Goal: Navigation & Orientation: Find specific page/section

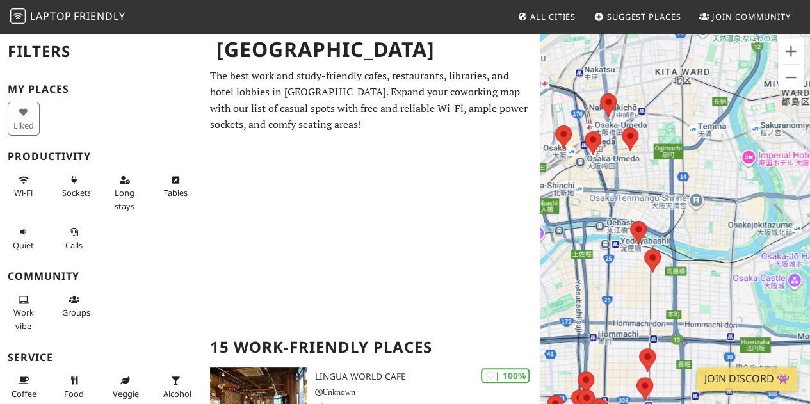
drag, startPoint x: 613, startPoint y: 198, endPoint x: 677, endPoint y: 222, distance: 67.7
click at [709, 280] on div "To navigate, press the arrow keys." at bounding box center [675, 234] width 270 height 404
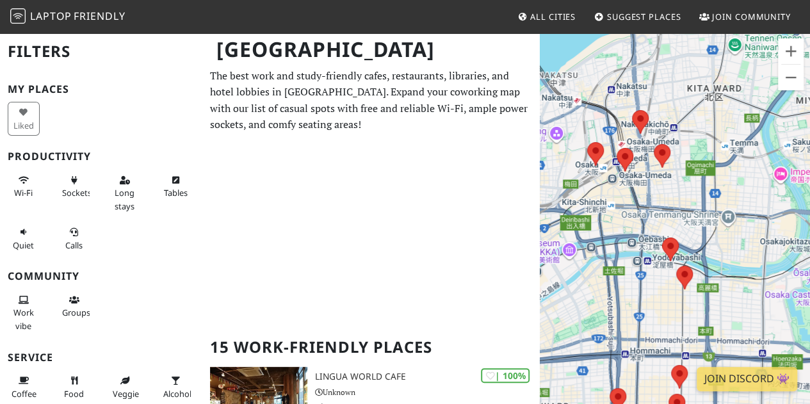
drag, startPoint x: 642, startPoint y: 175, endPoint x: 675, endPoint y: 193, distance: 37.8
click at [675, 193] on div "To navigate, press the arrow keys." at bounding box center [675, 234] width 270 height 404
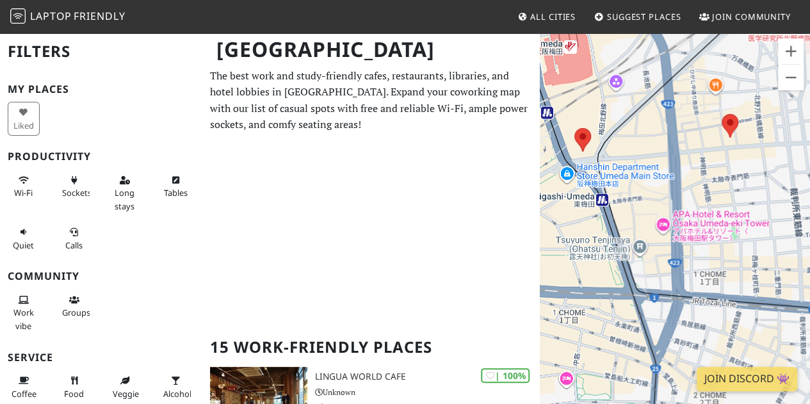
drag, startPoint x: 619, startPoint y: 167, endPoint x: 725, endPoint y: 205, distance: 112.2
click at [725, 205] on div "To navigate, press the arrow keys." at bounding box center [675, 234] width 270 height 404
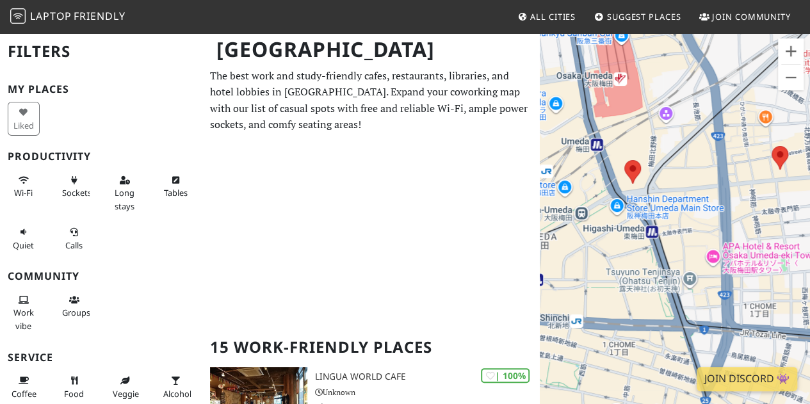
drag, startPoint x: 697, startPoint y: 165, endPoint x: 741, endPoint y: 198, distance: 55.3
click at [747, 199] on div "To navigate, press the arrow keys." at bounding box center [675, 234] width 270 height 404
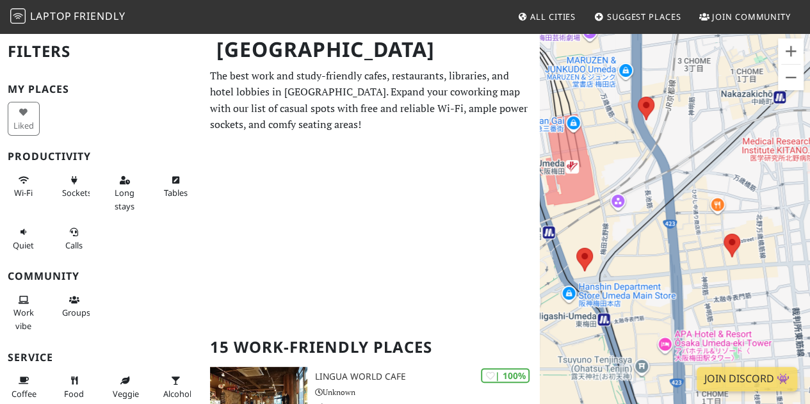
drag, startPoint x: 682, startPoint y: 101, endPoint x: 665, endPoint y: 251, distance: 151.4
click at [666, 251] on div "To navigate, press the arrow keys." at bounding box center [675, 234] width 270 height 404
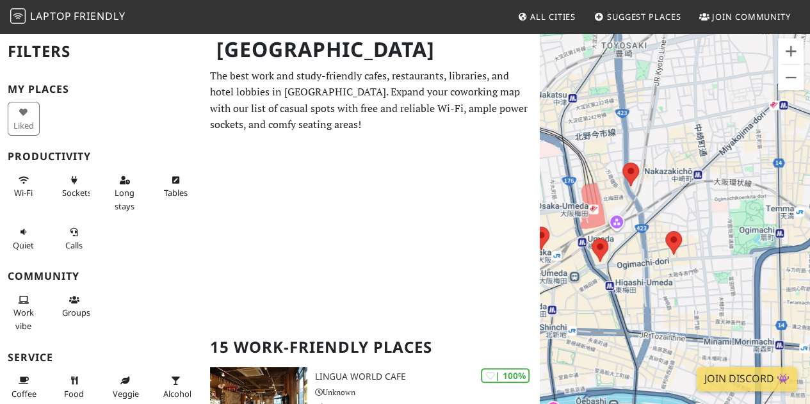
drag, startPoint x: 647, startPoint y: 135, endPoint x: 661, endPoint y: 198, distance: 64.3
click at [661, 198] on div "To navigate, press the arrow keys." at bounding box center [675, 234] width 270 height 404
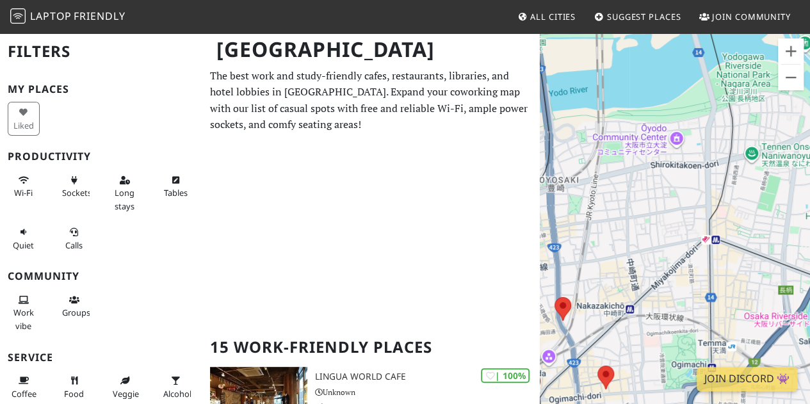
click at [571, 204] on div "To navigate, press the arrow keys." at bounding box center [675, 234] width 270 height 404
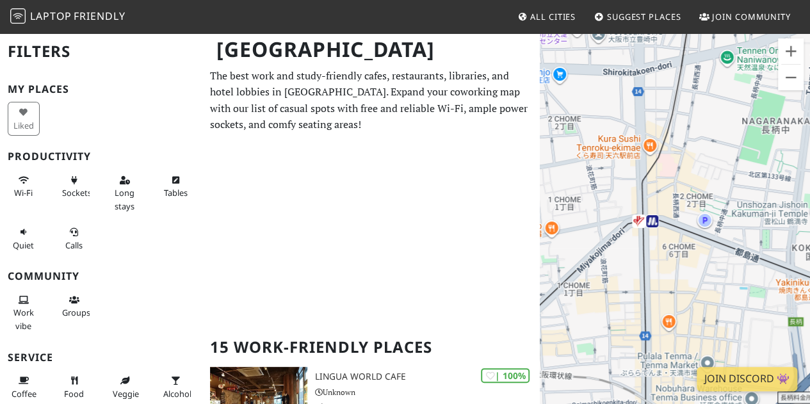
drag, startPoint x: 698, startPoint y: 267, endPoint x: 629, endPoint y: 275, distance: 68.9
click at [629, 275] on div "To navigate, press the arrow keys." at bounding box center [675, 234] width 270 height 404
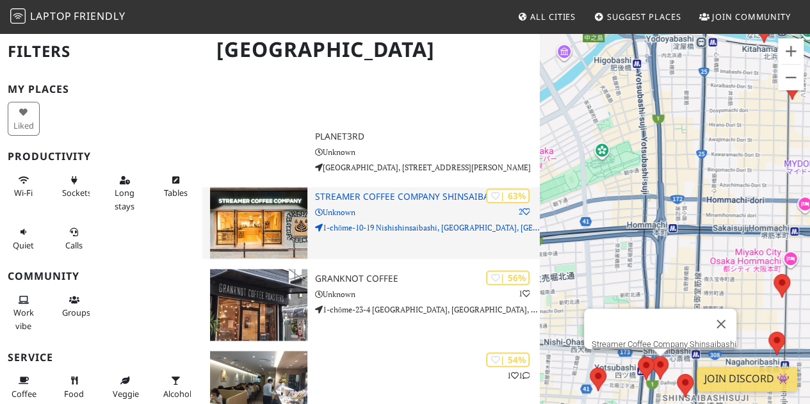
scroll to position [832, 0]
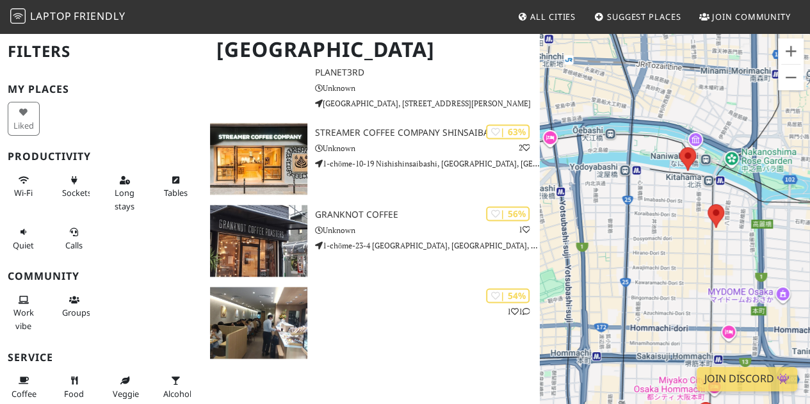
drag, startPoint x: 759, startPoint y: 158, endPoint x: 659, endPoint y: 303, distance: 175.8
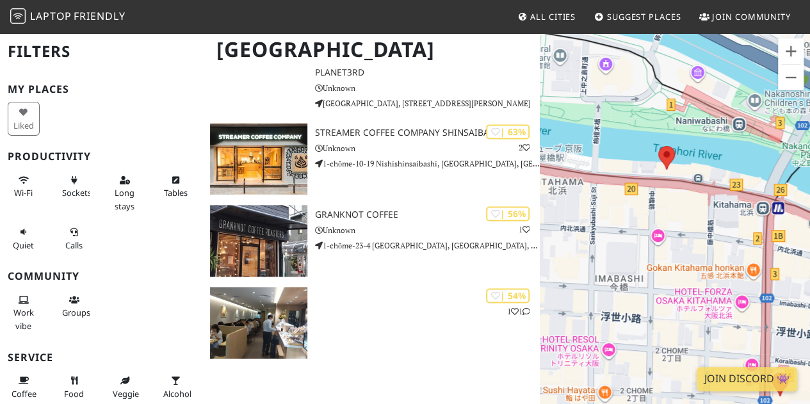
drag, startPoint x: 645, startPoint y: 141, endPoint x: 666, endPoint y: 239, distance: 99.6
click at [666, 239] on div "To navigate, press the arrow keys." at bounding box center [675, 234] width 270 height 404
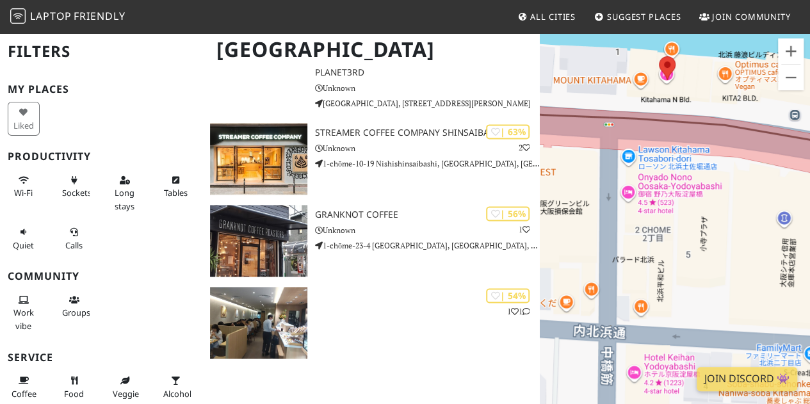
drag, startPoint x: 650, startPoint y: 150, endPoint x: 669, endPoint y: 254, distance: 105.4
click at [669, 254] on div "To navigate, press the arrow keys." at bounding box center [675, 234] width 270 height 404
